Goal: Check status: Check status

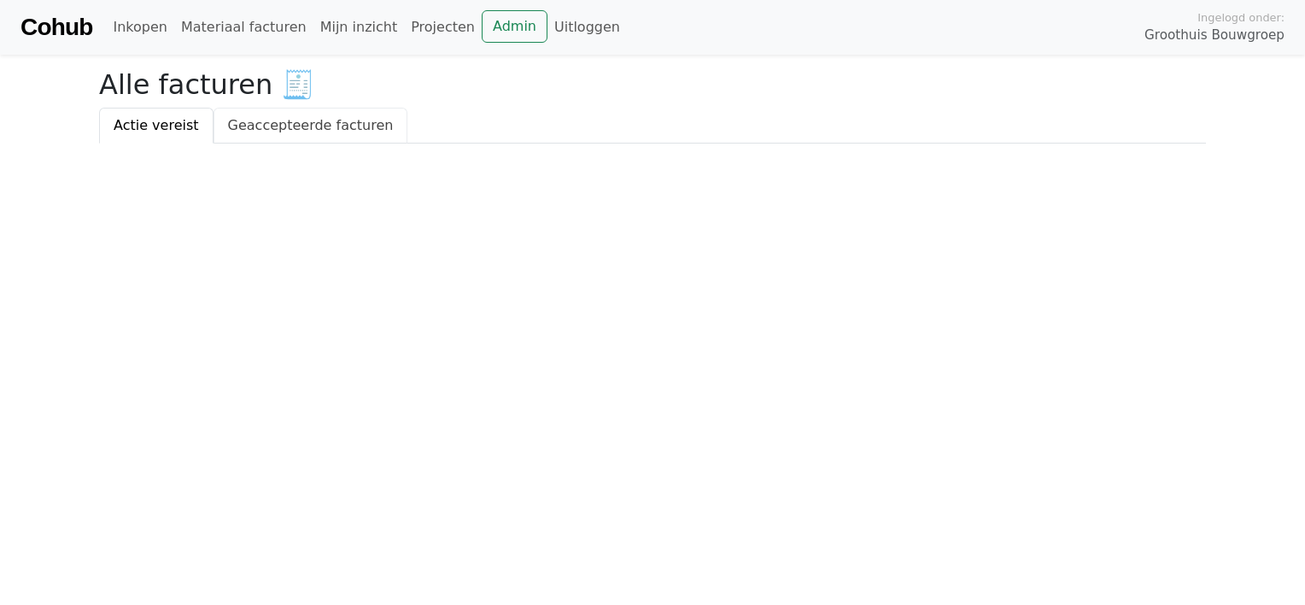
click at [269, 131] on link "Geaccepteerde facturen" at bounding box center [311, 126] width 195 height 36
click at [133, 120] on link "Actie vereist" at bounding box center [156, 126] width 114 height 36
